Goal: Contribute content: Add original content to the website for others to see

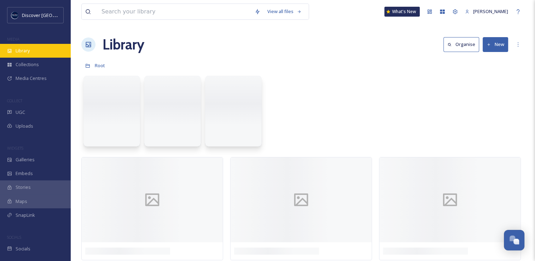
scroll to position [1803, 0]
click at [42, 53] on div "Library" at bounding box center [35, 51] width 71 height 14
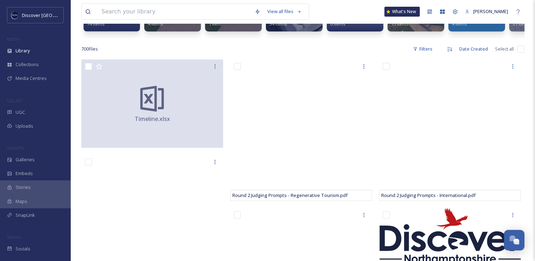
scroll to position [106, 0]
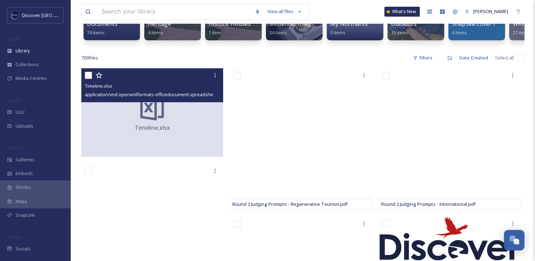
click at [161, 122] on icon at bounding box center [152, 107] width 28 height 28
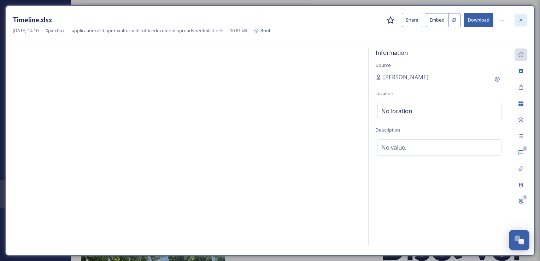
click at [523, 23] on div at bounding box center [521, 20] width 13 height 13
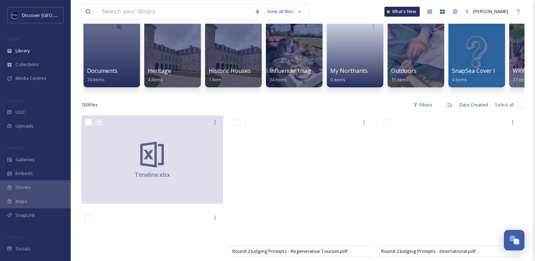
scroll to position [71, 0]
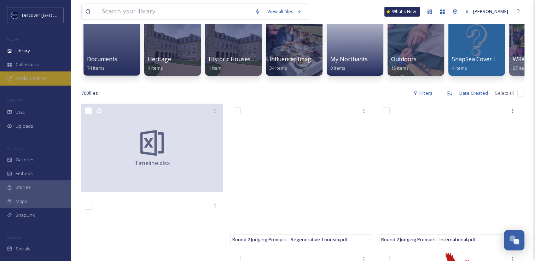
click at [36, 76] on span "Media Centres" at bounding box center [31, 78] width 31 height 7
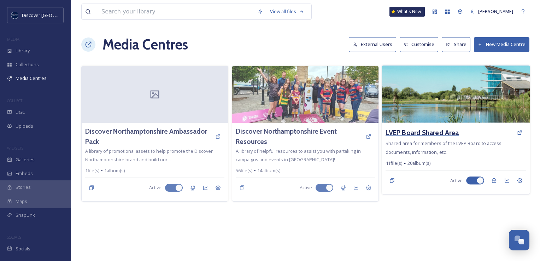
click at [427, 134] on h3 "LVEP Board Shared Area" at bounding box center [422, 133] width 73 height 10
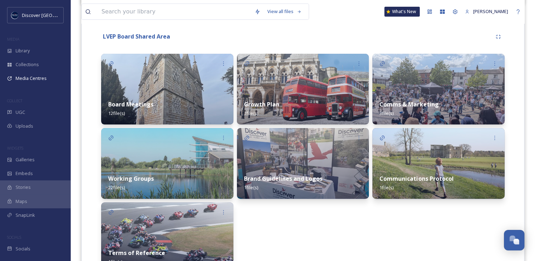
scroll to position [141, 0]
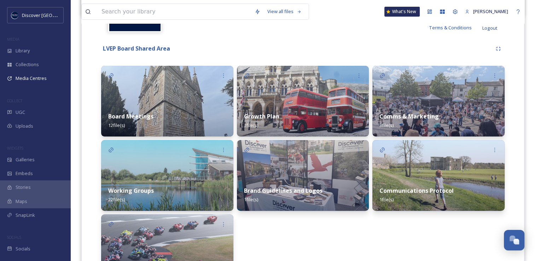
click at [456, 101] on img at bounding box center [438, 101] width 132 height 71
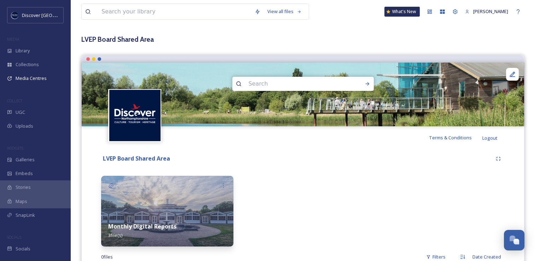
scroll to position [45, 0]
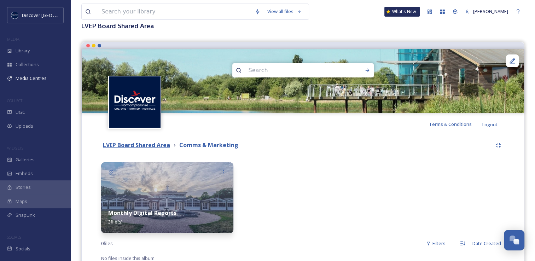
click at [163, 145] on strong "LVEP Board Shared Area" at bounding box center [136, 145] width 67 height 8
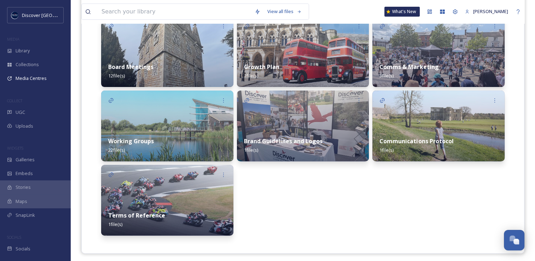
scroll to position [194, 0]
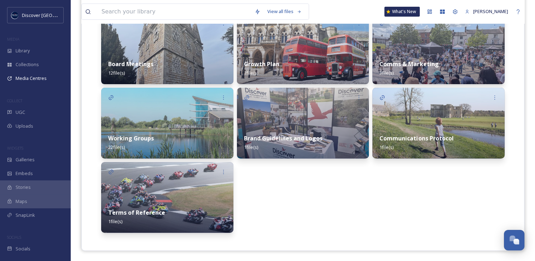
click at [203, 134] on div "Working Groups 22 file(s)" at bounding box center [167, 142] width 132 height 31
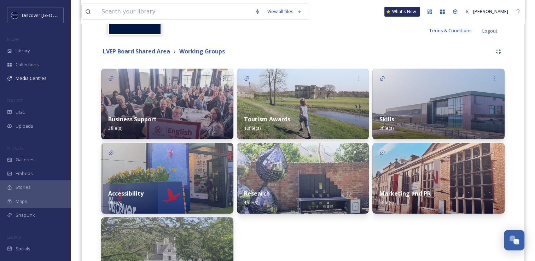
scroll to position [151, 0]
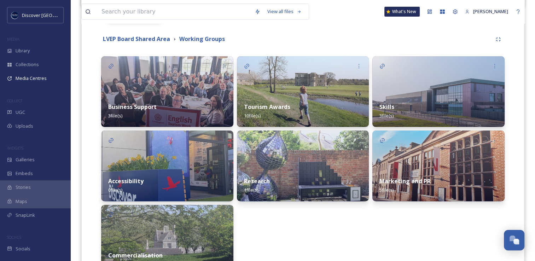
click at [289, 103] on div "Tourism Awards 10 file(s)" at bounding box center [303, 110] width 132 height 31
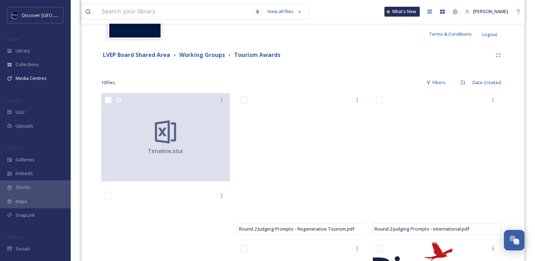
scroll to position [222, 0]
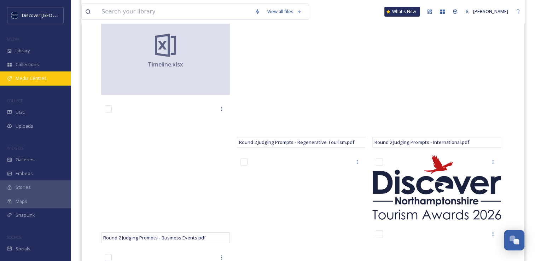
click at [55, 82] on div "Media Centres" at bounding box center [35, 78] width 71 height 14
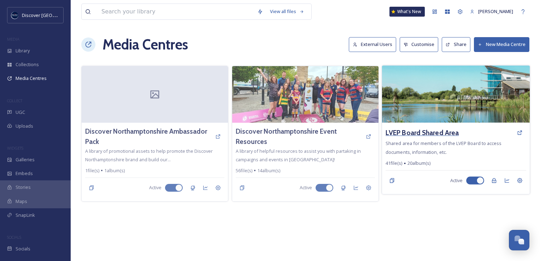
click at [408, 134] on h3 "LVEP Board Shared Area" at bounding box center [422, 133] width 73 height 10
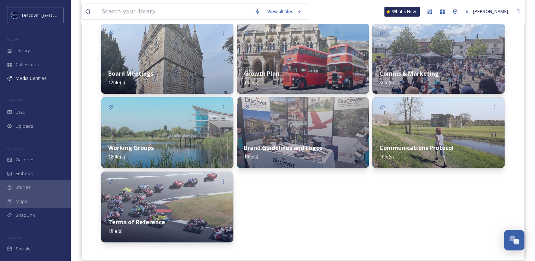
scroll to position [194, 0]
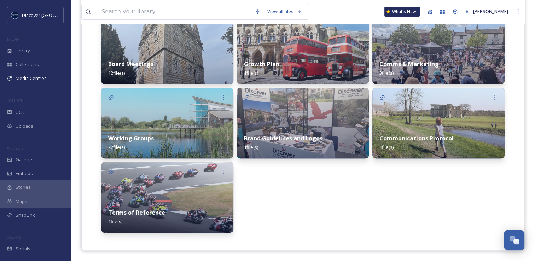
click at [155, 133] on div "Working Groups 22 file(s)" at bounding box center [167, 142] width 132 height 31
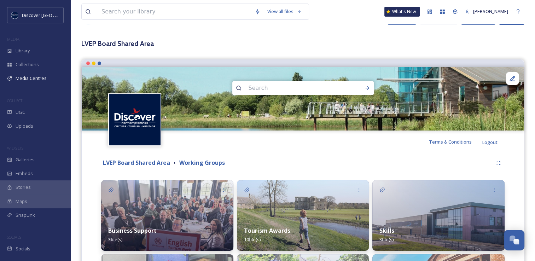
scroll to position [71, 0]
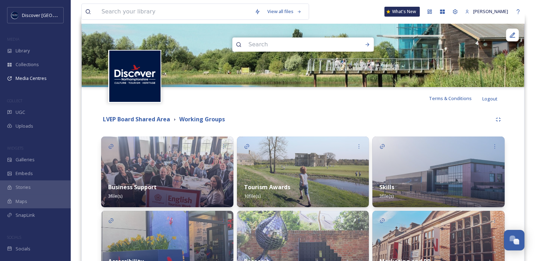
click at [312, 166] on img at bounding box center [303, 171] width 132 height 71
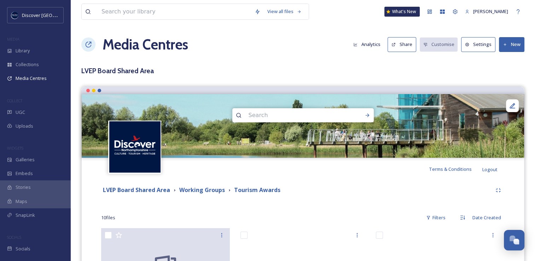
click at [506, 45] on icon at bounding box center [505, 44] width 5 height 5
click at [504, 65] on div "Add Files" at bounding box center [509, 61] width 30 height 14
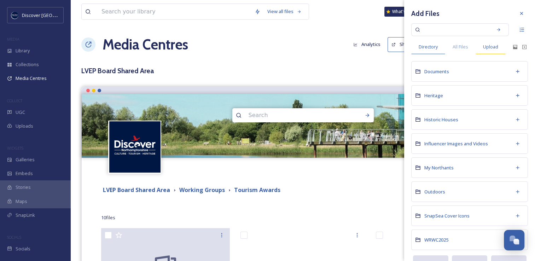
click at [491, 49] on span "Upload" at bounding box center [490, 46] width 15 height 7
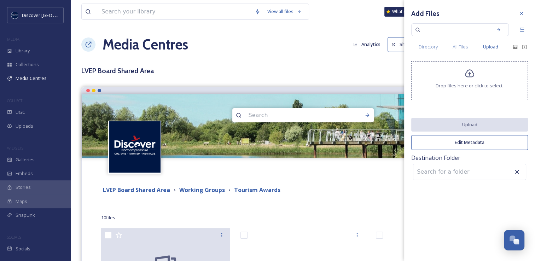
click at [458, 80] on div "Drop files here or click to select." at bounding box center [469, 80] width 117 height 39
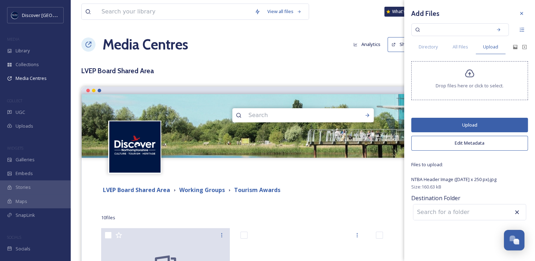
click at [434, 128] on button "Upload" at bounding box center [469, 125] width 117 height 14
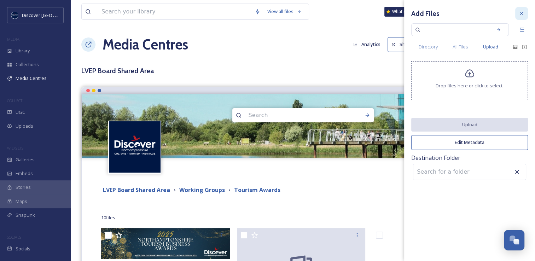
click at [518, 12] on div at bounding box center [521, 13] width 13 height 13
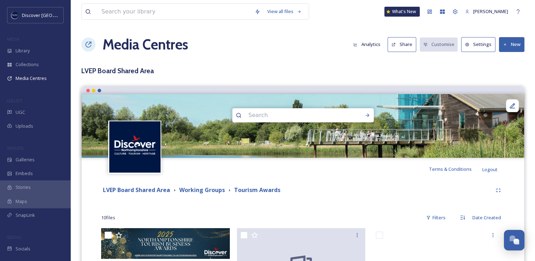
click at [508, 46] on button "New" at bounding box center [511, 44] width 25 height 14
click at [506, 59] on span "Add Files" at bounding box center [506, 61] width 19 height 7
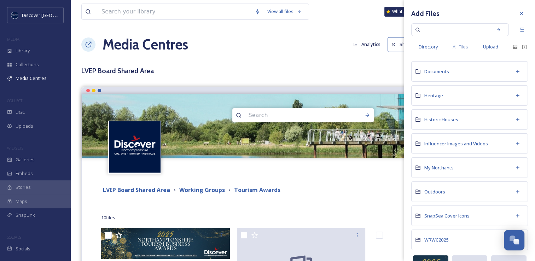
click at [487, 53] on div "Upload" at bounding box center [490, 47] width 30 height 14
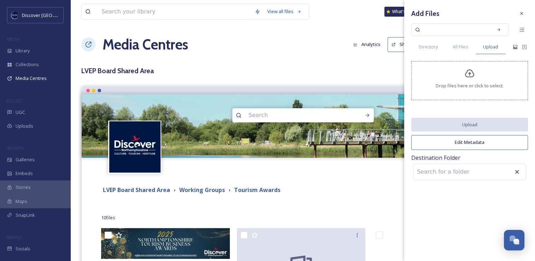
click at [462, 72] on div "Drop files here or click to select." at bounding box center [469, 80] width 117 height 39
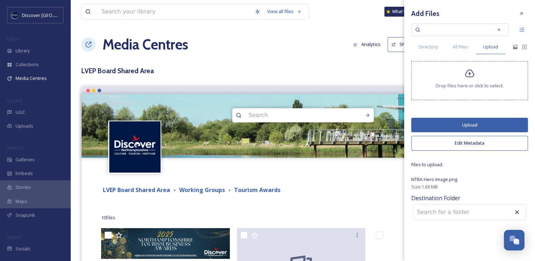
click at [448, 124] on button "Upload" at bounding box center [469, 125] width 117 height 14
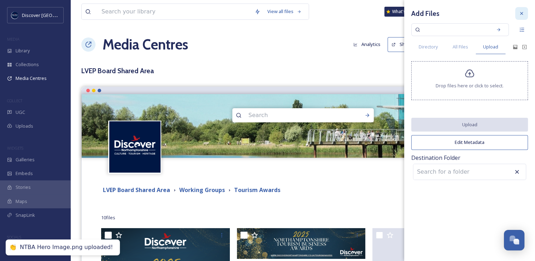
click at [521, 15] on icon at bounding box center [522, 14] width 6 height 6
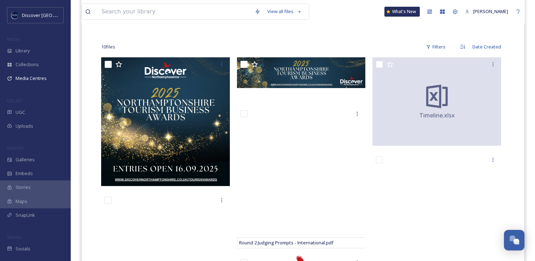
scroll to position [177, 0]
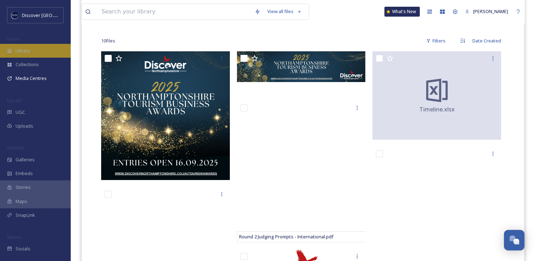
click at [45, 48] on div "Library" at bounding box center [35, 51] width 71 height 14
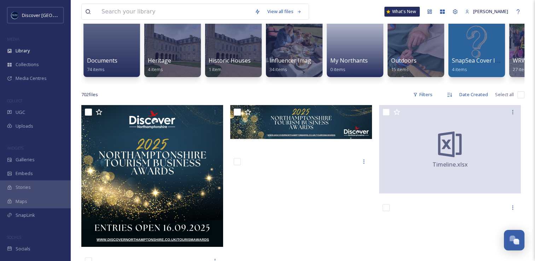
scroll to position [71, 0]
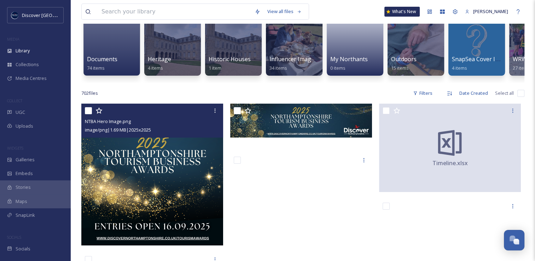
click at [90, 114] on input "checkbox" at bounding box center [88, 110] width 7 height 7
checkbox input "true"
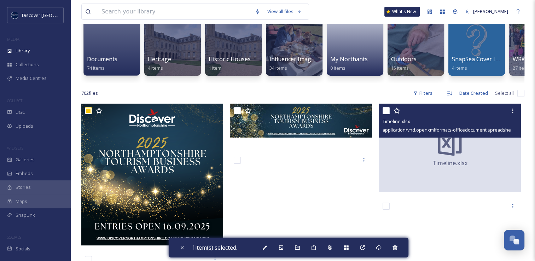
click at [385, 114] on input "checkbox" at bounding box center [385, 110] width 7 height 7
checkbox input "true"
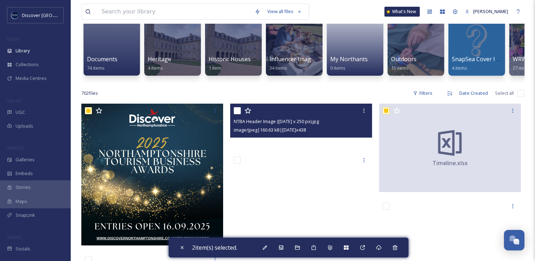
click at [238, 114] on input "checkbox" at bounding box center [237, 110] width 7 height 7
checkbox input "true"
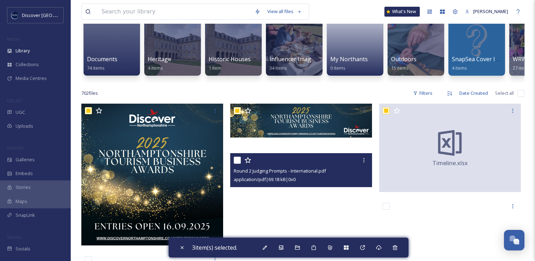
scroll to position [106, 0]
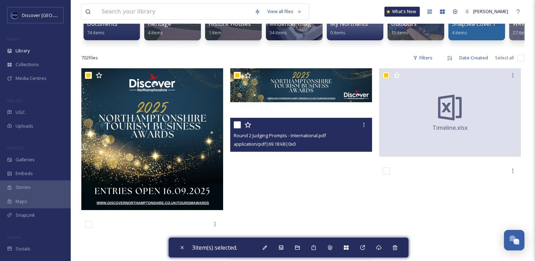
click at [236, 128] on input "checkbox" at bounding box center [237, 124] width 7 height 7
checkbox input "true"
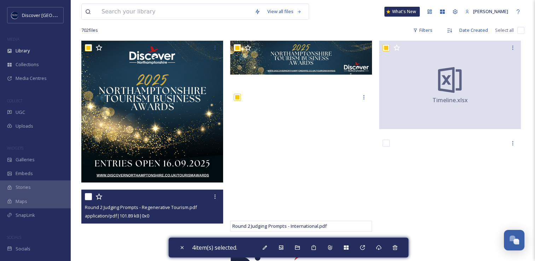
scroll to position [177, 0]
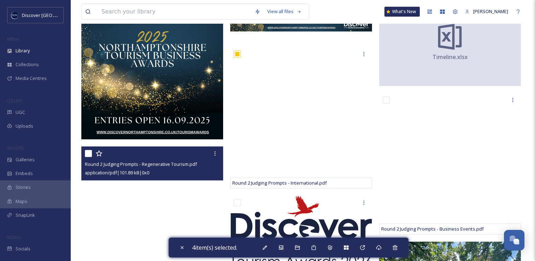
click at [88, 157] on input "checkbox" at bounding box center [88, 153] width 7 height 7
checkbox input "true"
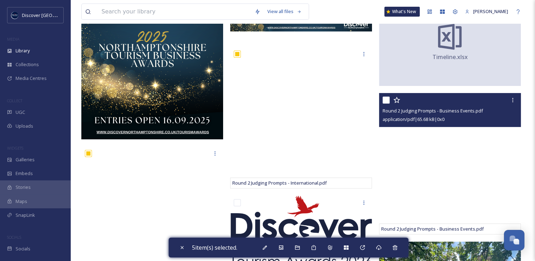
click at [389, 104] on input "checkbox" at bounding box center [385, 99] width 7 height 7
checkbox input "true"
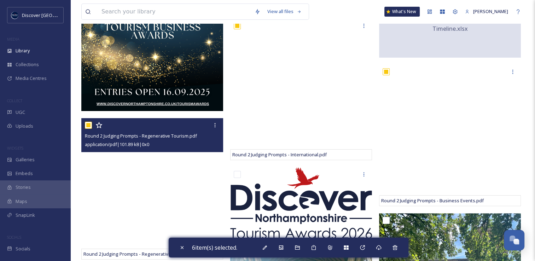
scroll to position [247, 0]
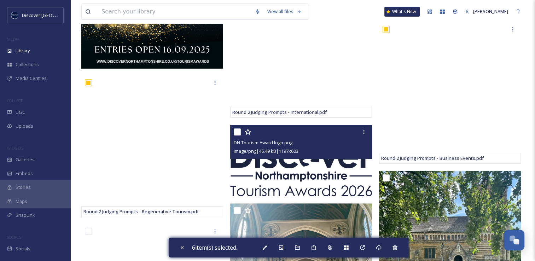
drag, startPoint x: 237, startPoint y: 138, endPoint x: 242, endPoint y: 139, distance: 5.0
click at [237, 135] on input "checkbox" at bounding box center [237, 131] width 7 height 7
checkbox input "true"
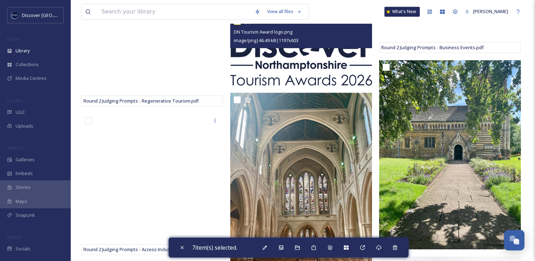
scroll to position [389, 0]
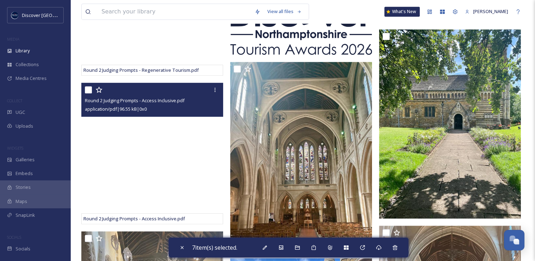
click at [89, 93] on input "checkbox" at bounding box center [88, 89] width 7 height 7
checkbox input "true"
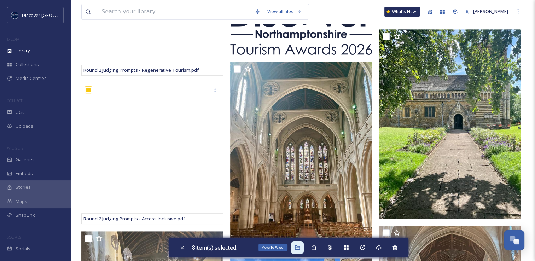
click at [299, 248] on icon at bounding box center [297, 247] width 5 height 4
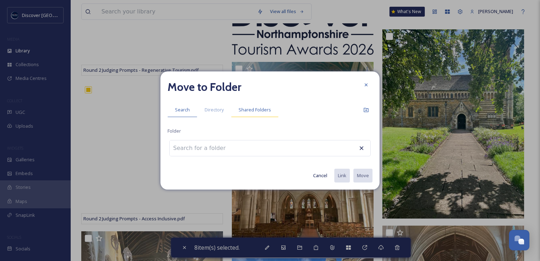
click at [249, 109] on span "Shared Folders" at bounding box center [255, 109] width 33 height 7
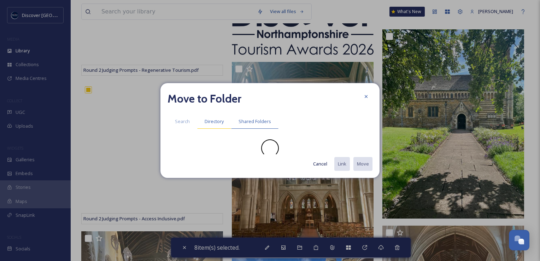
click at [214, 119] on span "Directory" at bounding box center [214, 121] width 19 height 7
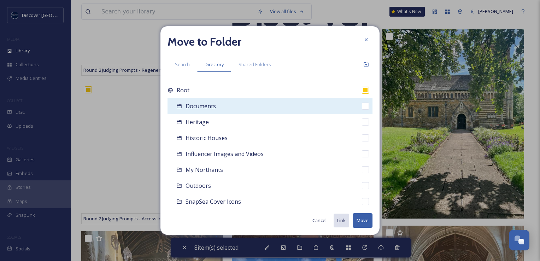
click at [208, 108] on span "Documents" at bounding box center [201, 106] width 30 height 8
checkbox input "false"
checkbox input "true"
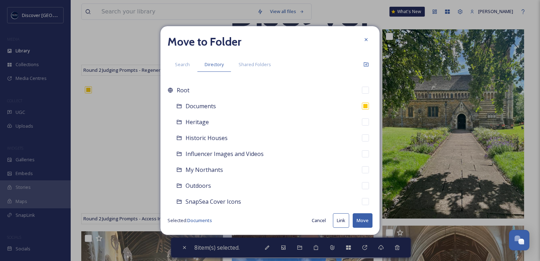
click at [365, 221] on button "Move" at bounding box center [363, 220] width 20 height 14
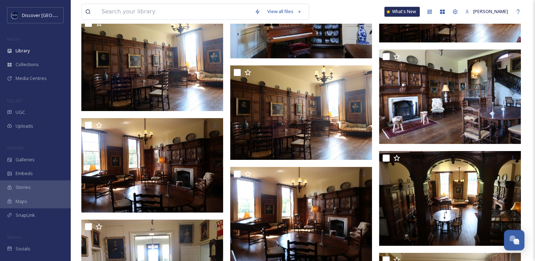
scroll to position [3499, 0]
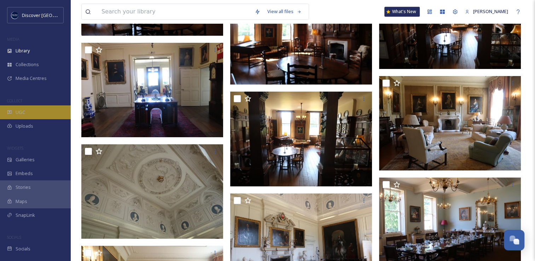
click at [18, 111] on span "UGC" at bounding box center [21, 112] width 10 height 7
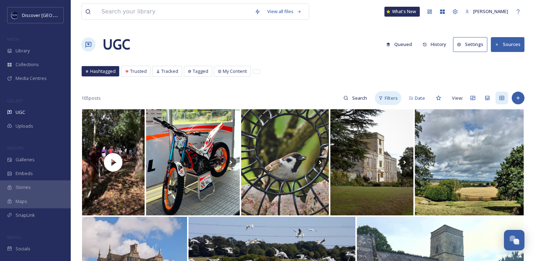
click at [388, 96] on span "Filters" at bounding box center [391, 98] width 13 height 7
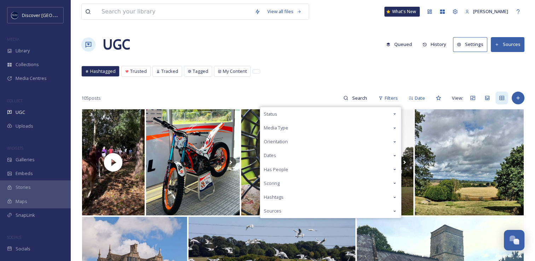
click at [308, 179] on div "Scoring" at bounding box center [330, 183] width 141 height 14
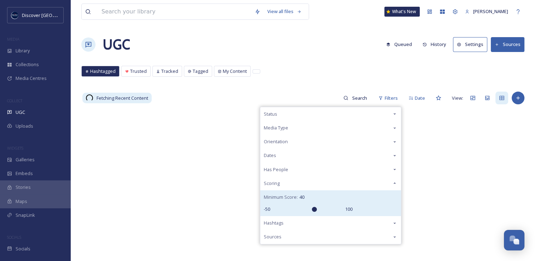
drag, startPoint x: 310, startPoint y: 209, endPoint x: 314, endPoint y: 209, distance: 4.3
type input "40"
click at [314, 209] on input "range" at bounding box center [307, 209] width 71 height 5
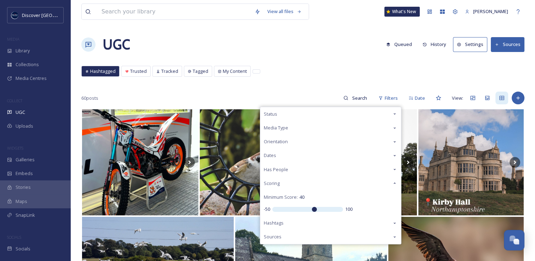
click at [307, 77] on div "Hashtagged Trusted Tracked Tagged My Content Hashtagged Trusted Tracked Tagged …" at bounding box center [302, 73] width 443 height 14
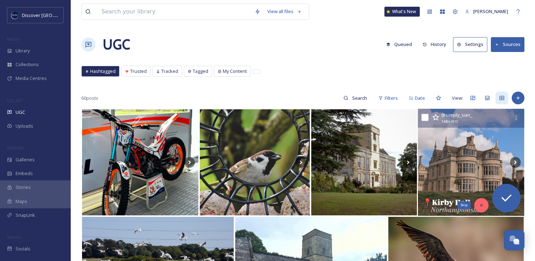
click at [479, 207] on div "Skip" at bounding box center [481, 205] width 14 height 14
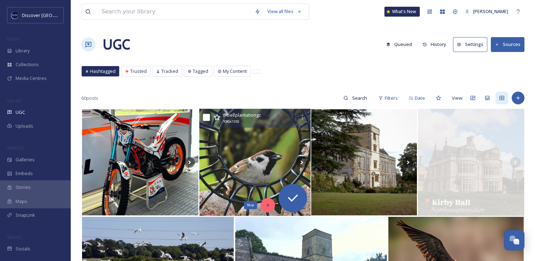
click at [271, 206] on div "Skip" at bounding box center [267, 205] width 14 height 14
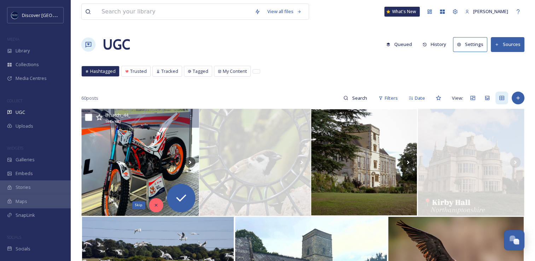
click at [153, 205] on icon at bounding box center [155, 205] width 5 height 5
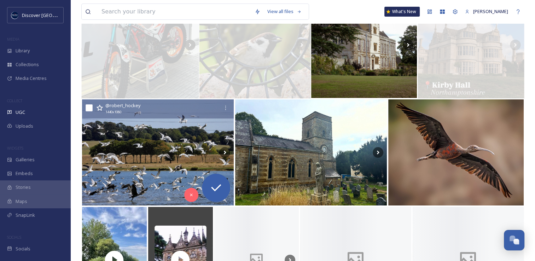
scroll to position [141, 0]
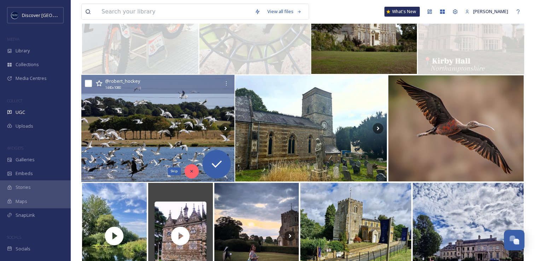
click at [191, 169] on icon at bounding box center [191, 171] width 5 height 5
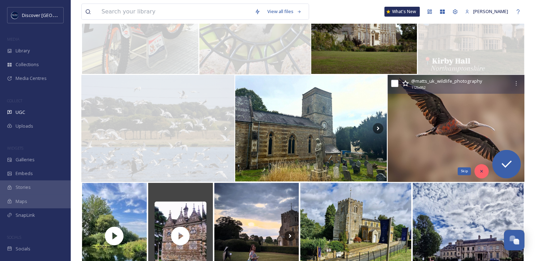
click at [478, 170] on div "Skip" at bounding box center [481, 171] width 14 height 14
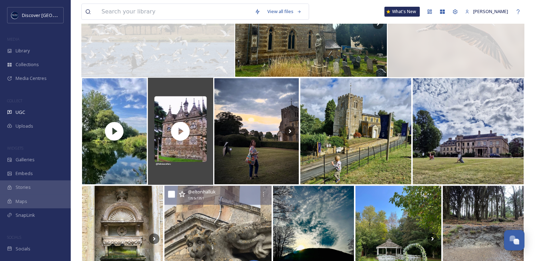
scroll to position [247, 0]
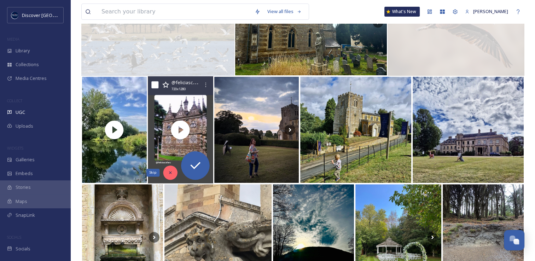
click at [171, 173] on icon at bounding box center [170, 172] width 2 height 2
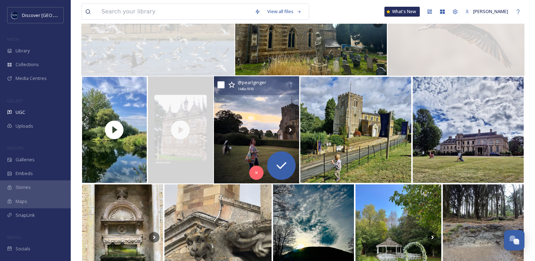
click at [227, 146] on img at bounding box center [256, 129] width 86 height 107
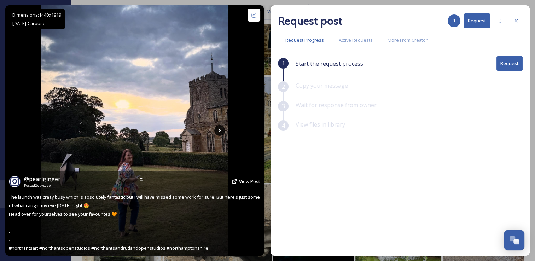
click at [219, 129] on icon at bounding box center [219, 131] width 2 height 4
click at [220, 131] on icon at bounding box center [219, 131] width 2 height 4
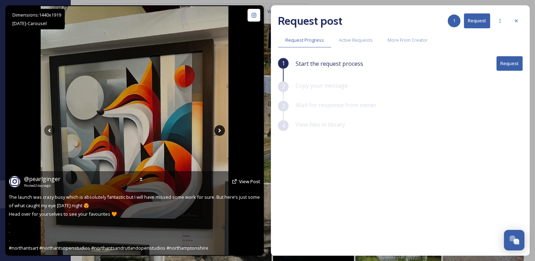
click at [220, 131] on icon at bounding box center [219, 131] width 2 height 4
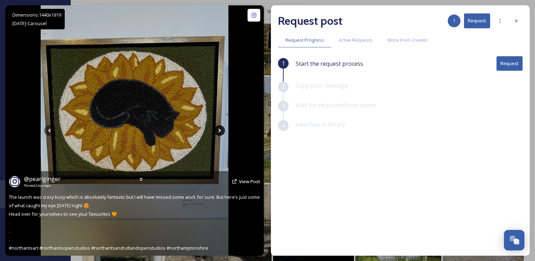
click at [220, 131] on icon at bounding box center [219, 131] width 2 height 4
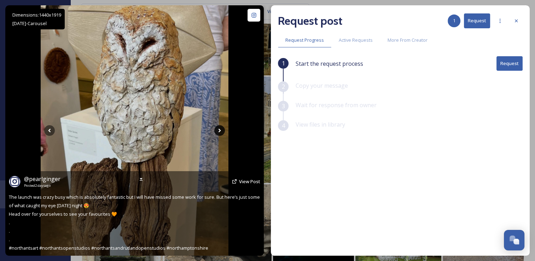
click at [220, 131] on icon at bounding box center [219, 131] width 2 height 4
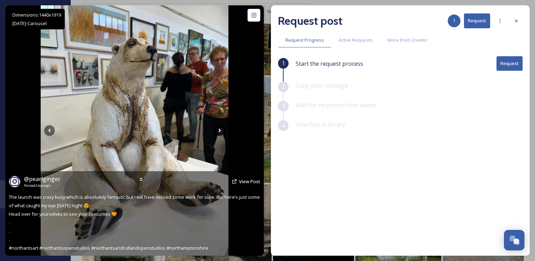
click at [220, 131] on icon at bounding box center [219, 131] width 2 height 4
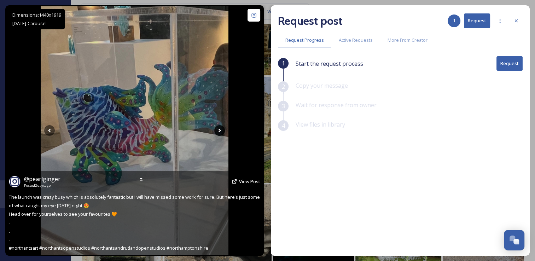
click at [220, 131] on icon at bounding box center [219, 131] width 2 height 4
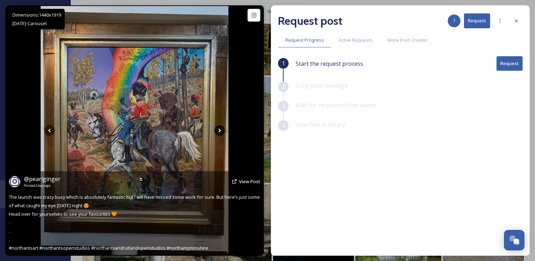
click at [220, 131] on icon at bounding box center [219, 131] width 2 height 4
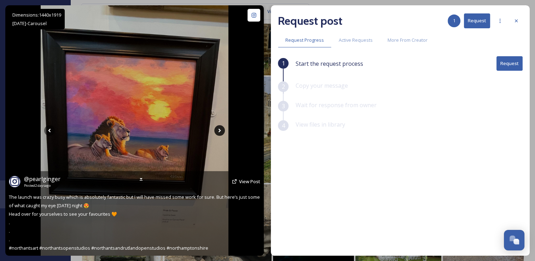
click at [220, 131] on icon at bounding box center [219, 131] width 2 height 4
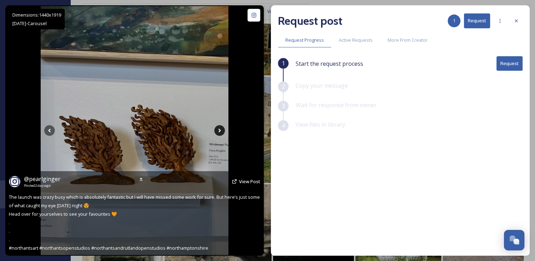
click at [220, 131] on icon at bounding box center [219, 131] width 2 height 4
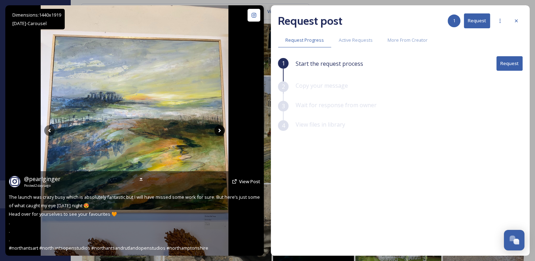
click at [220, 131] on icon at bounding box center [219, 131] width 2 height 4
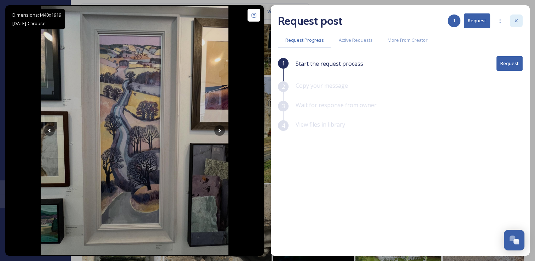
click at [515, 21] on icon at bounding box center [516, 21] width 6 height 6
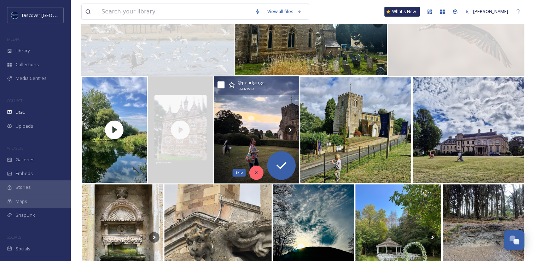
click at [252, 174] on div "Skip" at bounding box center [256, 172] width 14 height 14
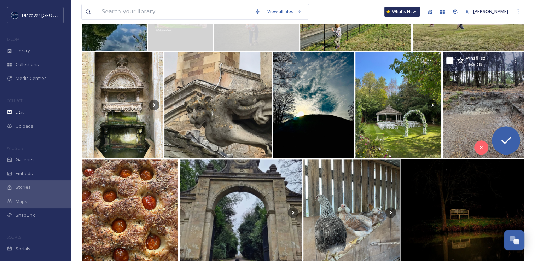
scroll to position [389, 0]
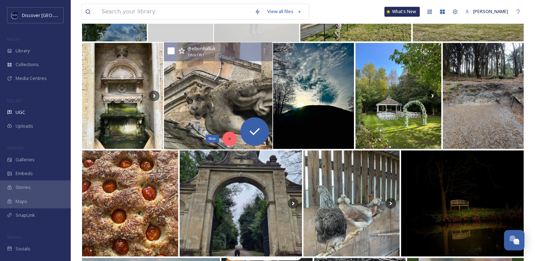
click at [227, 140] on icon at bounding box center [229, 138] width 5 height 5
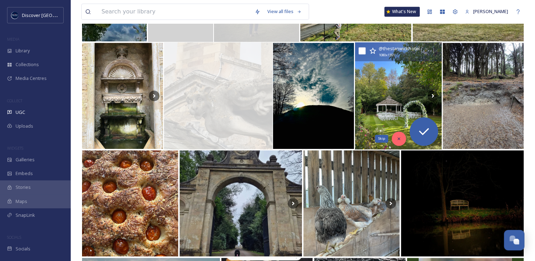
click at [396, 138] on icon at bounding box center [398, 138] width 5 height 5
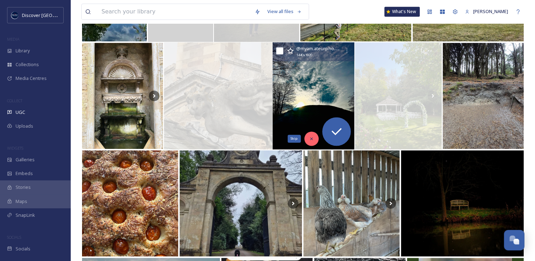
click at [311, 139] on icon at bounding box center [311, 138] width 5 height 5
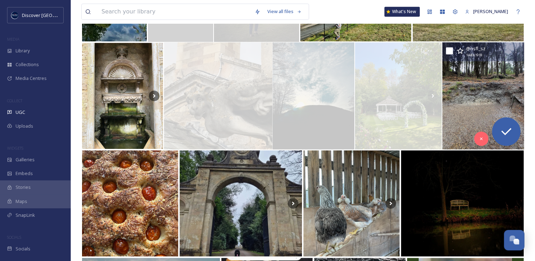
click at [476, 98] on img at bounding box center [483, 95] width 82 height 107
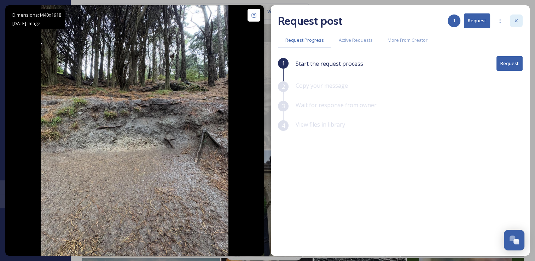
click at [519, 21] on div at bounding box center [516, 20] width 13 height 13
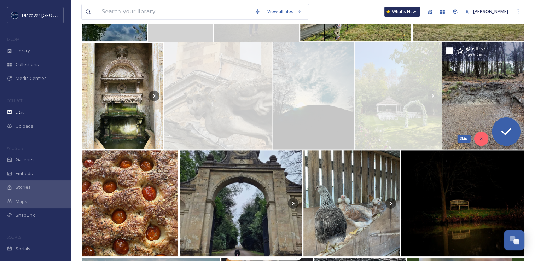
click at [482, 141] on icon at bounding box center [481, 138] width 5 height 5
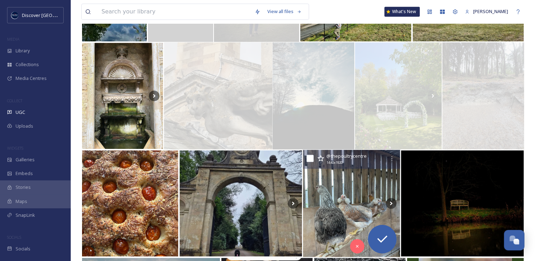
scroll to position [424, 0]
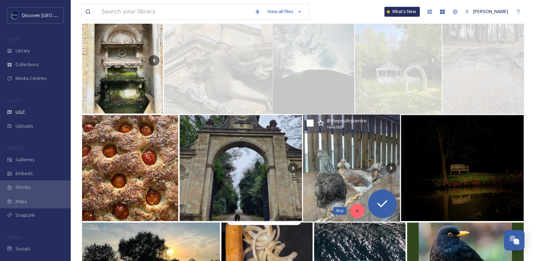
click at [360, 211] on div "Skip" at bounding box center [357, 211] width 14 height 14
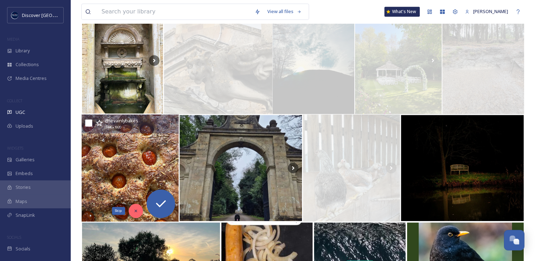
click at [139, 211] on div "Skip" at bounding box center [136, 211] width 14 height 14
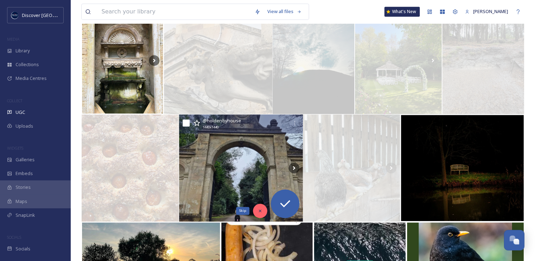
click at [255, 212] on div "Skip" at bounding box center [260, 211] width 14 height 14
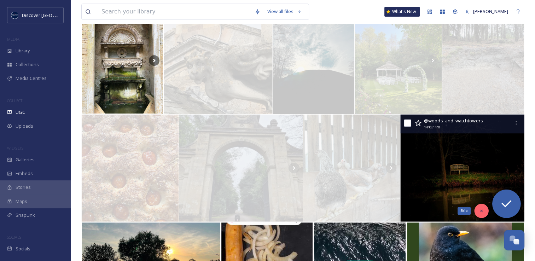
click at [479, 207] on div "Skip" at bounding box center [481, 211] width 14 height 14
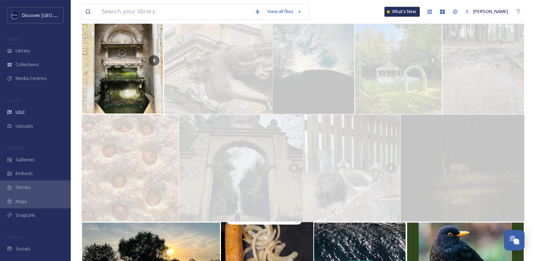
scroll to position [566, 0]
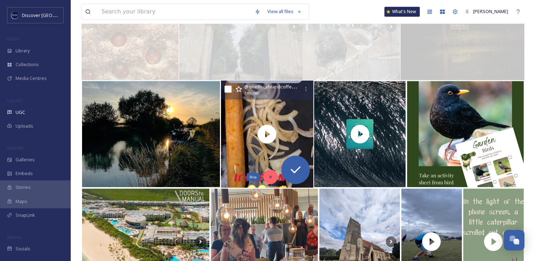
click at [267, 177] on div "Skip" at bounding box center [270, 177] width 14 height 14
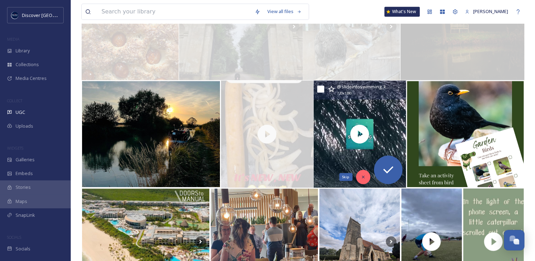
click at [364, 179] on icon at bounding box center [363, 176] width 5 height 5
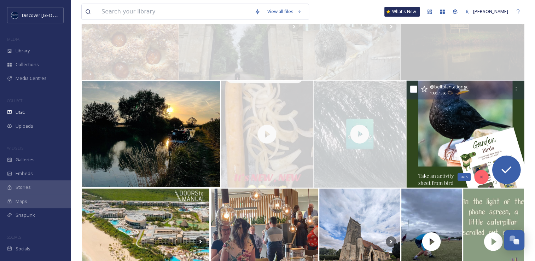
click at [480, 177] on icon at bounding box center [481, 176] width 5 height 5
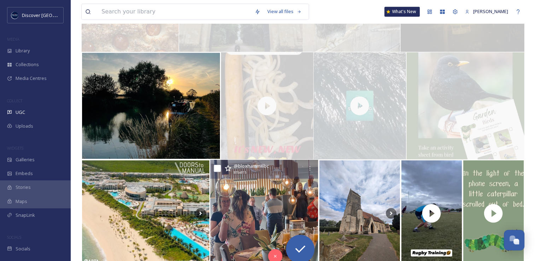
scroll to position [636, 0]
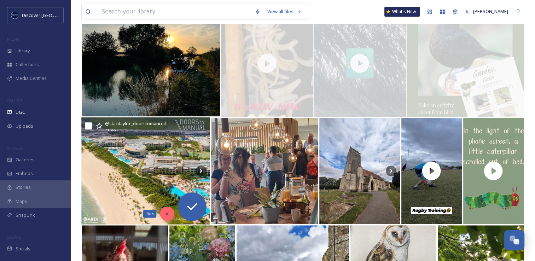
click at [169, 210] on div "Skip" at bounding box center [167, 213] width 14 height 14
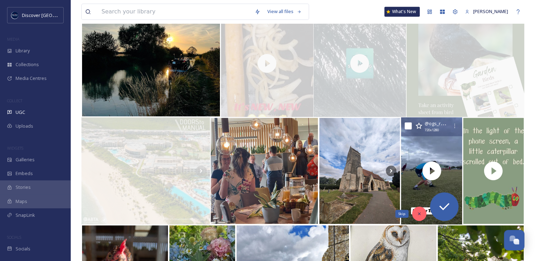
click at [420, 212] on icon at bounding box center [418, 213] width 5 height 5
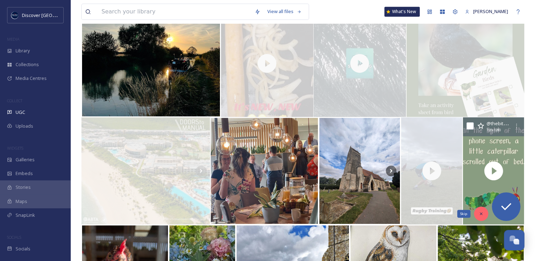
click at [481, 211] on icon at bounding box center [480, 213] width 5 height 5
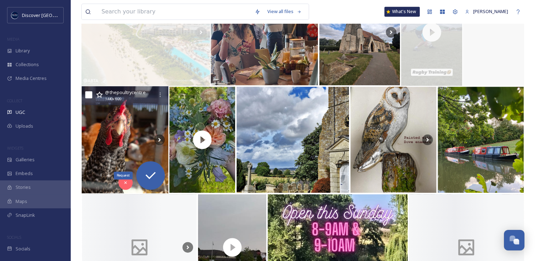
scroll to position [778, 0]
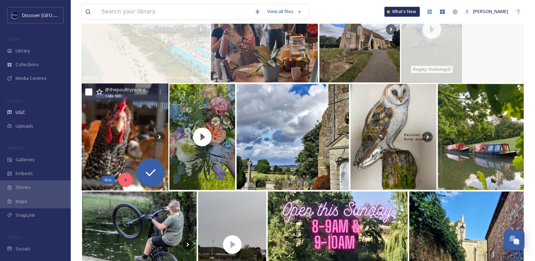
click at [129, 182] on div "Skip" at bounding box center [125, 179] width 14 height 14
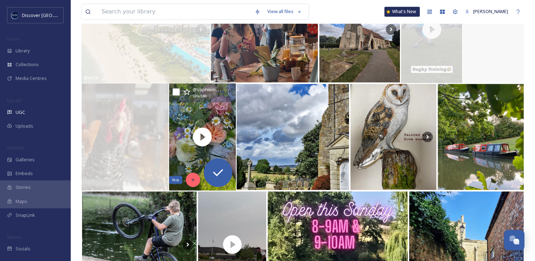
click at [190, 176] on div "Skip" at bounding box center [193, 179] width 14 height 14
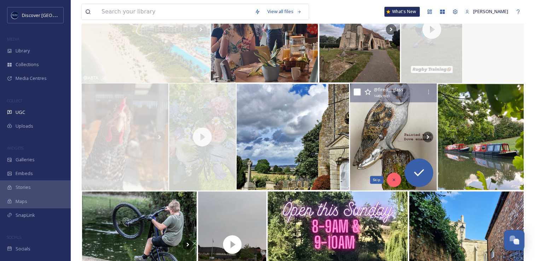
click at [394, 177] on icon at bounding box center [393, 179] width 5 height 5
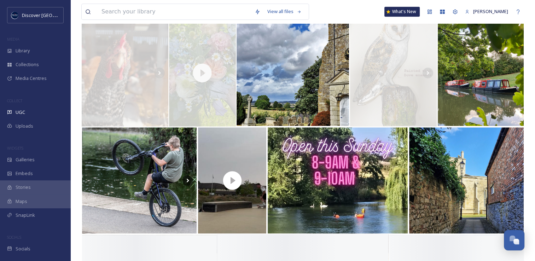
scroll to position [919, 0]
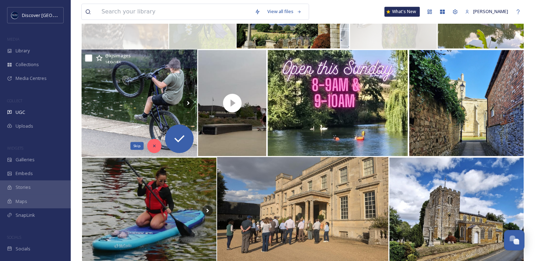
click at [151, 145] on div "Skip" at bounding box center [154, 146] width 14 height 14
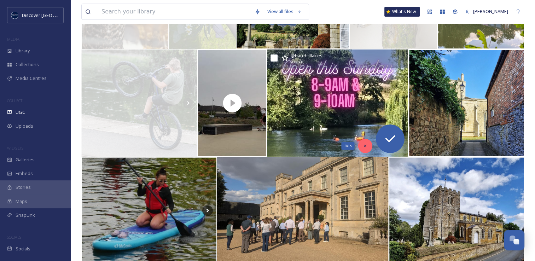
click at [369, 145] on div "Skip" at bounding box center [365, 146] width 14 height 14
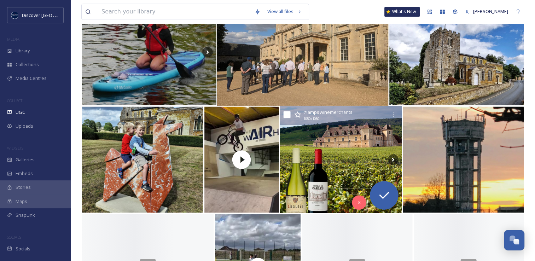
scroll to position [1096, 0]
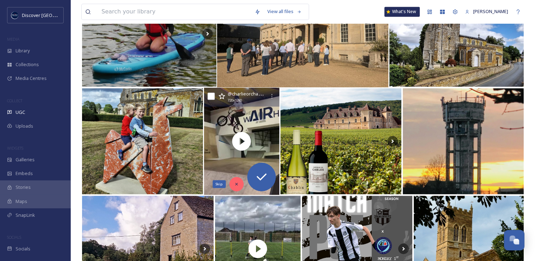
click at [236, 185] on icon at bounding box center [236, 183] width 5 height 5
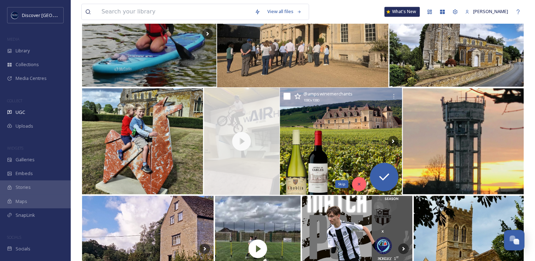
click at [355, 186] on div "Skip" at bounding box center [359, 184] width 14 height 14
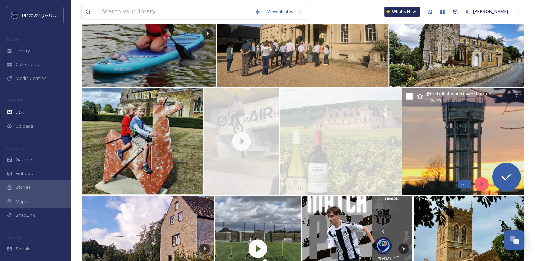
click at [479, 181] on div "Skip" at bounding box center [481, 184] width 14 height 14
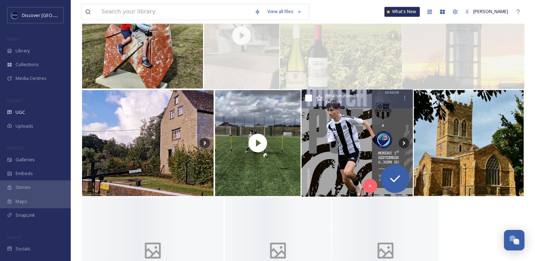
scroll to position [1202, 0]
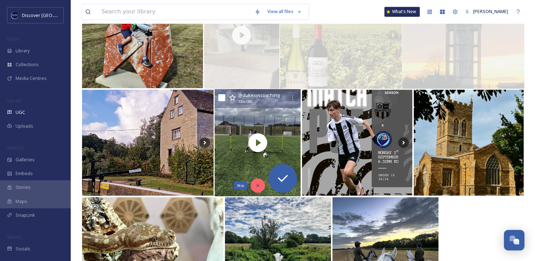
click at [259, 183] on icon at bounding box center [258, 185] width 5 height 5
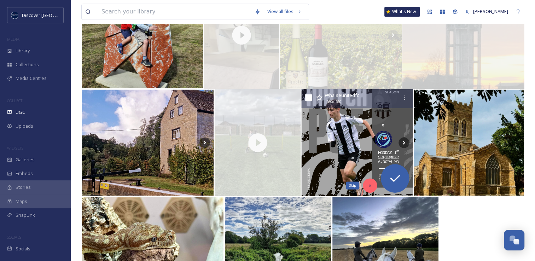
click at [370, 186] on icon at bounding box center [369, 185] width 5 height 5
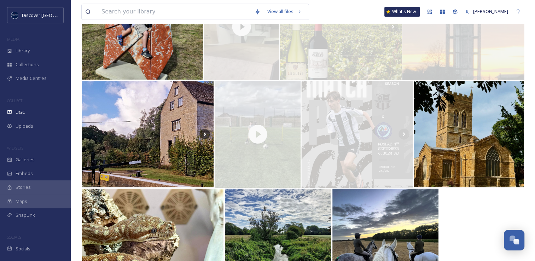
scroll to position [1253, 0]
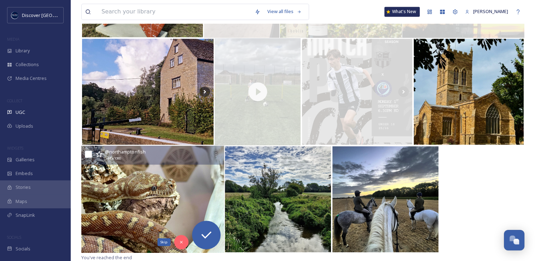
drag, startPoint x: 182, startPoint y: 244, endPoint x: 156, endPoint y: 220, distance: 35.0
click at [181, 244] on icon at bounding box center [181, 241] width 5 height 5
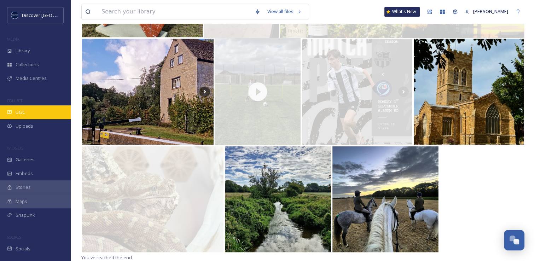
click at [31, 114] on div "UGC" at bounding box center [35, 112] width 71 height 14
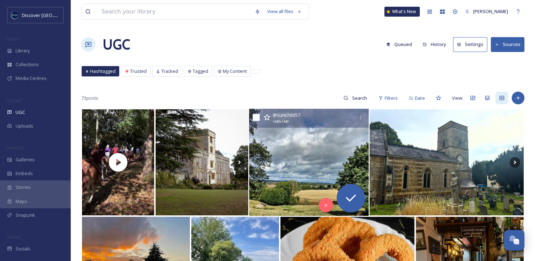
scroll to position [106, 0]
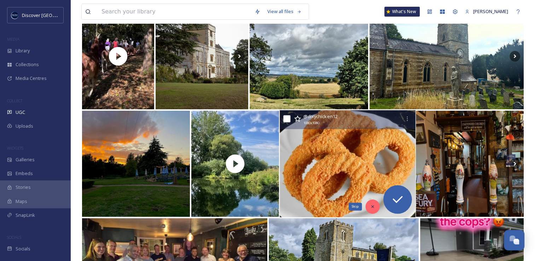
click at [370, 209] on div "Skip" at bounding box center [372, 206] width 14 height 14
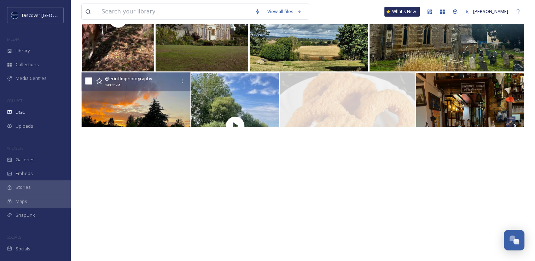
scroll to position [212, 0]
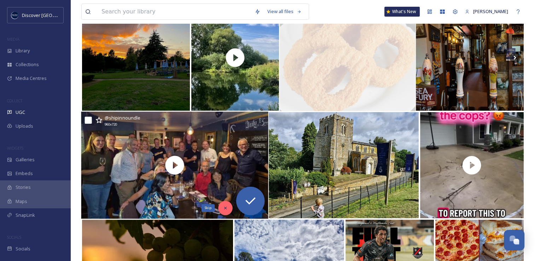
click at [226, 206] on icon at bounding box center [225, 207] width 5 height 5
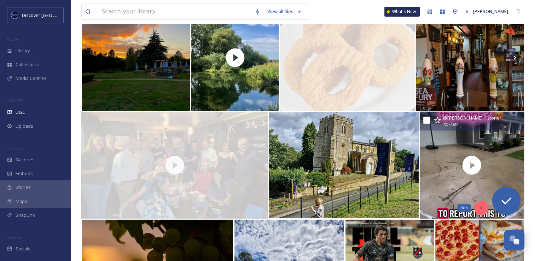
click at [482, 206] on icon at bounding box center [481, 207] width 5 height 5
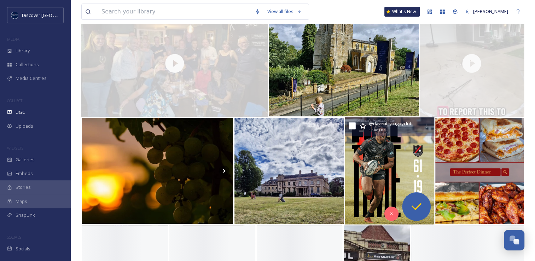
scroll to position [318, 0]
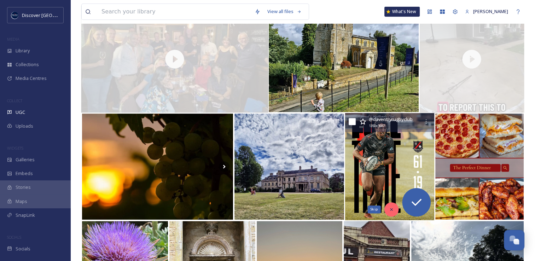
click at [391, 212] on div "Skip" at bounding box center [391, 209] width 14 height 14
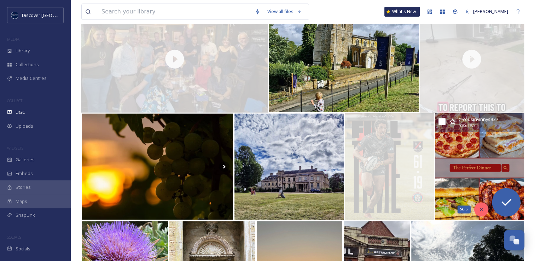
click at [478, 209] on div "Skip" at bounding box center [481, 209] width 14 height 14
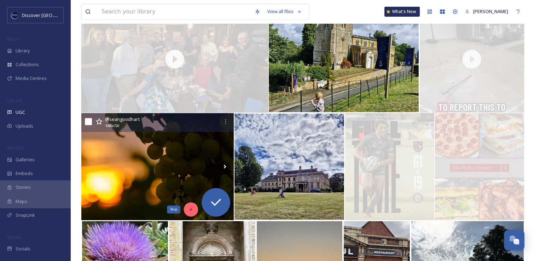
click at [188, 208] on div "Skip" at bounding box center [191, 209] width 14 height 14
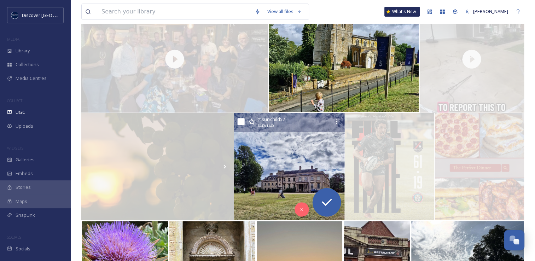
scroll to position [459, 0]
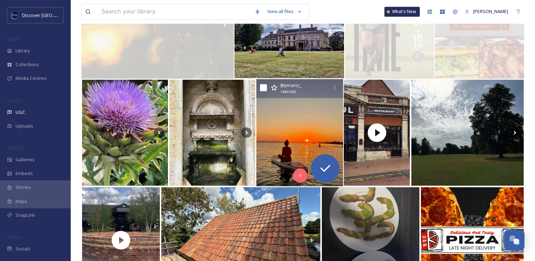
click at [270, 161] on img at bounding box center [299, 132] width 87 height 107
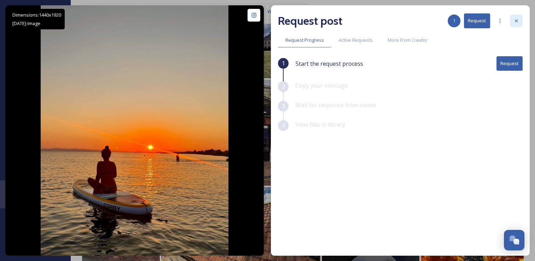
click at [521, 24] on div at bounding box center [516, 20] width 13 height 13
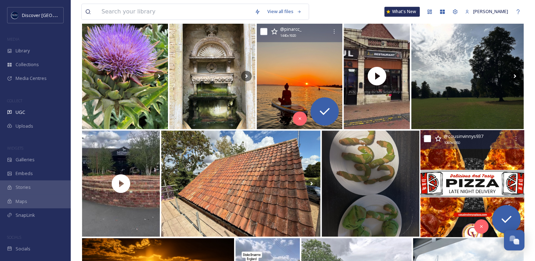
scroll to position [530, 0]
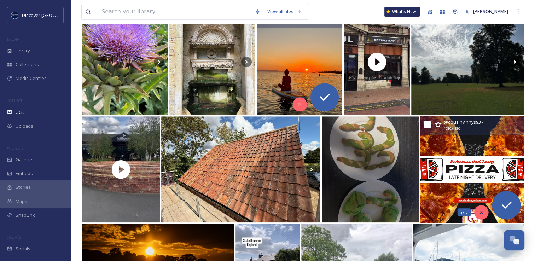
click at [482, 214] on icon at bounding box center [481, 212] width 5 height 5
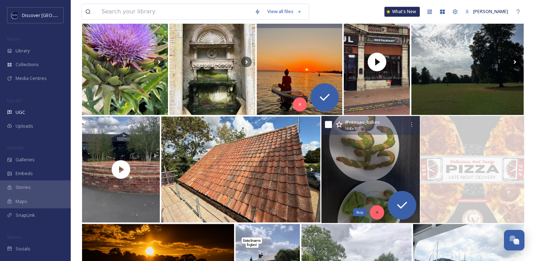
click at [380, 211] on div "Skip" at bounding box center [377, 212] width 14 height 14
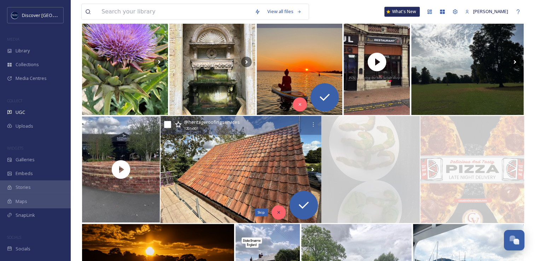
click at [278, 213] on icon at bounding box center [278, 212] width 5 height 5
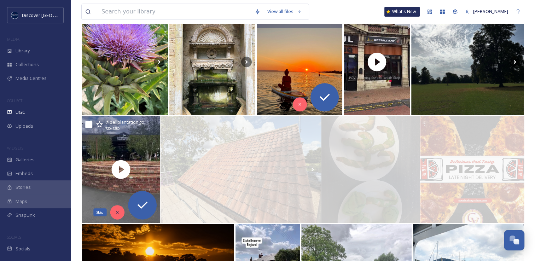
click at [117, 213] on icon at bounding box center [117, 212] width 5 height 5
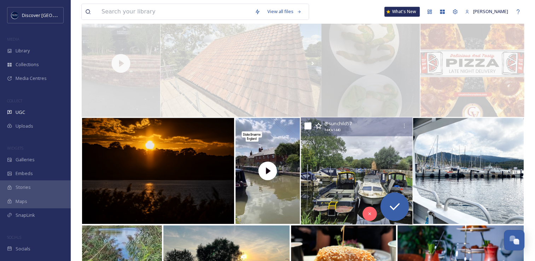
scroll to position [778, 0]
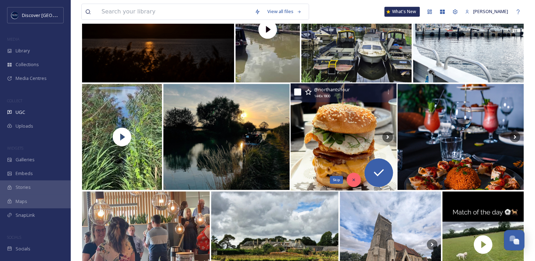
click at [353, 181] on icon at bounding box center [353, 179] width 5 height 5
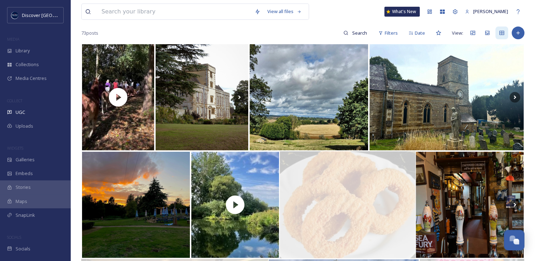
scroll to position [35, 0]
